Goal: Task Accomplishment & Management: Complete application form

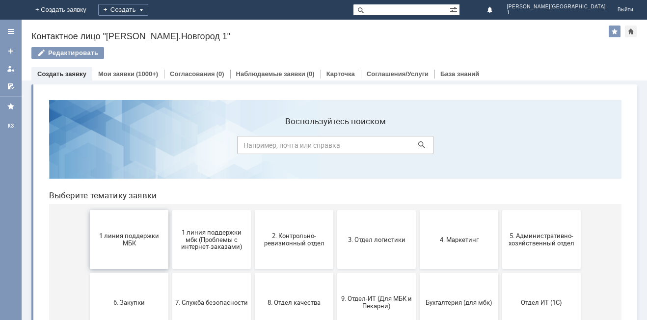
click at [133, 255] on button "1 линия поддержки МБК" at bounding box center [129, 239] width 79 height 59
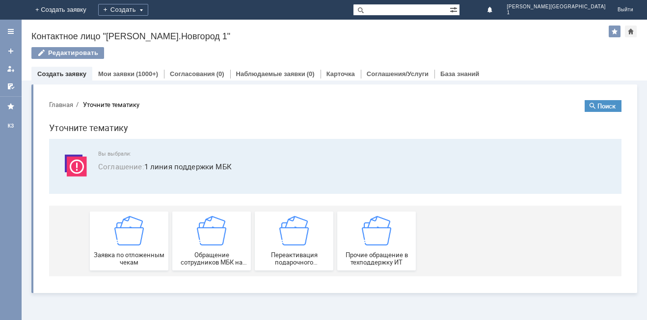
click at [133, 255] on span "Заявка по отложенным чекам" at bounding box center [129, 258] width 73 height 15
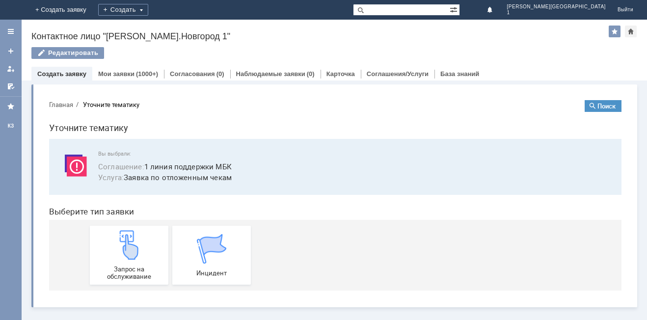
click at [133, 255] on img at bounding box center [128, 244] width 29 height 29
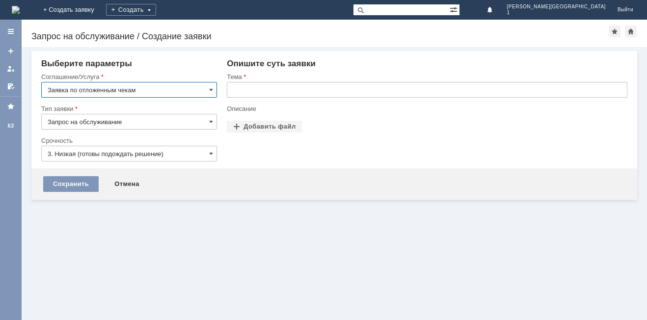
click at [318, 92] on input "text" at bounding box center [427, 90] width 401 height 16
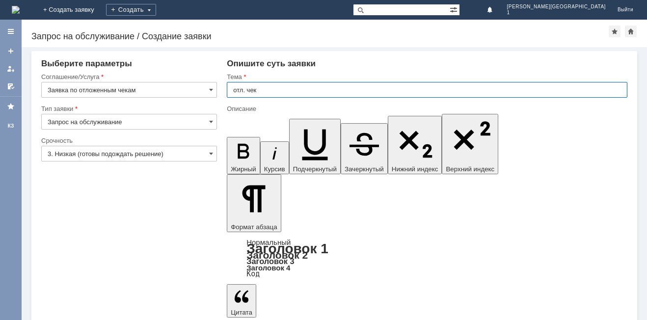
type input "отл. чек"
click at [210, 157] on span at bounding box center [211, 154] width 4 height 8
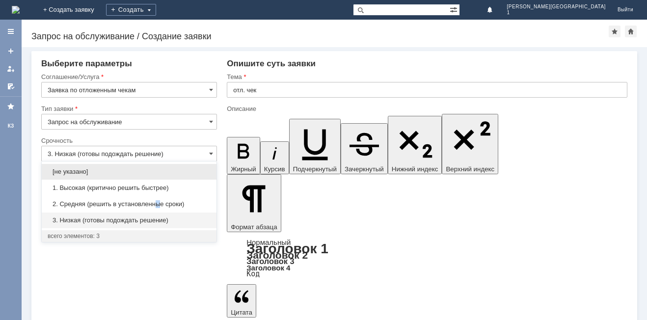
click at [160, 201] on span "2. Средняя (решить в установленные сроки)" at bounding box center [129, 204] width 163 height 8
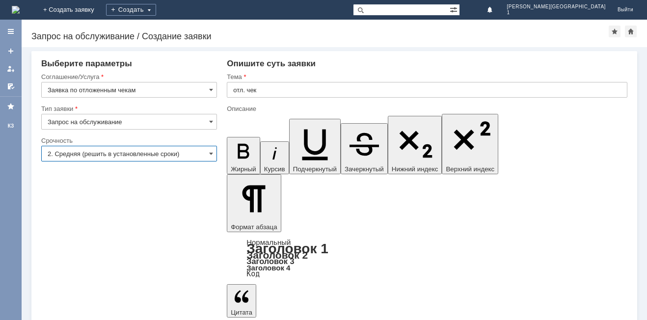
type input "2. Средняя (решить в установленные сроки)"
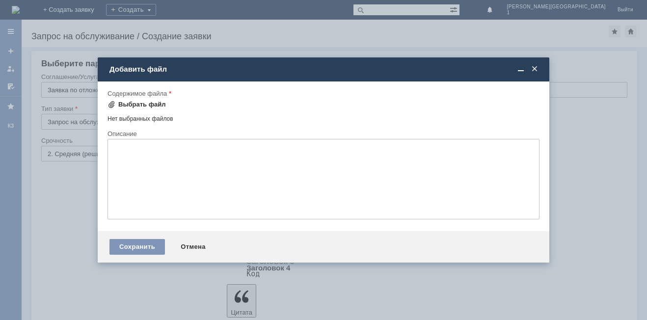
click at [162, 104] on div "Выбрать файл" at bounding box center [142, 105] width 48 height 8
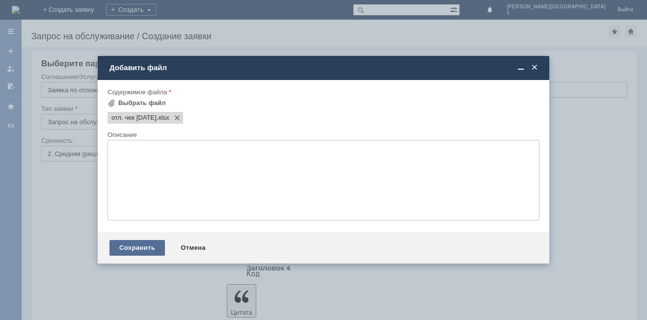
click at [139, 250] on div "Сохранить" at bounding box center [136, 248] width 55 height 16
